Goal: Information Seeking & Learning: Learn about a topic

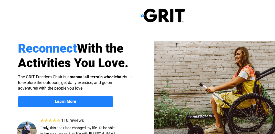
scroll to position [128, 0]
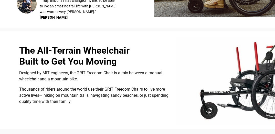
select select "CA"
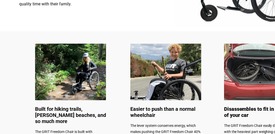
scroll to position [230, 0]
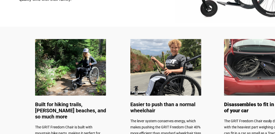
click at [251, 61] on img at bounding box center [259, 67] width 71 height 57
click at [227, 81] on img at bounding box center [259, 67] width 71 height 57
click at [266, 85] on img at bounding box center [259, 67] width 71 height 57
click at [178, 76] on img at bounding box center [165, 67] width 71 height 57
click at [174, 77] on img at bounding box center [165, 67] width 71 height 57
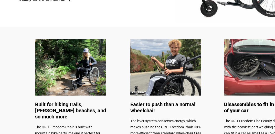
drag, startPoint x: 173, startPoint y: 78, endPoint x: 172, endPoint y: 76, distance: 3.3
click at [172, 76] on img at bounding box center [165, 67] width 71 height 57
click at [169, 49] on img at bounding box center [165, 67] width 71 height 57
click at [81, 56] on img at bounding box center [70, 67] width 71 height 57
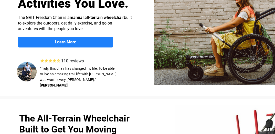
scroll to position [51, 0]
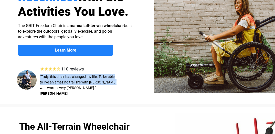
drag, startPoint x: 39, startPoint y: 78, endPoint x: 41, endPoint y: 90, distance: 12.2
click at [41, 90] on p "“Truly, this chair has changed my life. To be able to live an amazing trail lif…" at bounding box center [78, 85] width 77 height 23
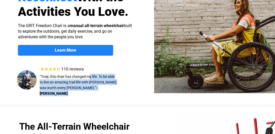
drag, startPoint x: 41, startPoint y: 90, endPoint x: 89, endPoint y: 78, distance: 48.9
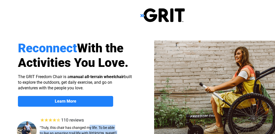
scroll to position [0, 0]
